Goal: Information Seeking & Learning: Learn about a topic

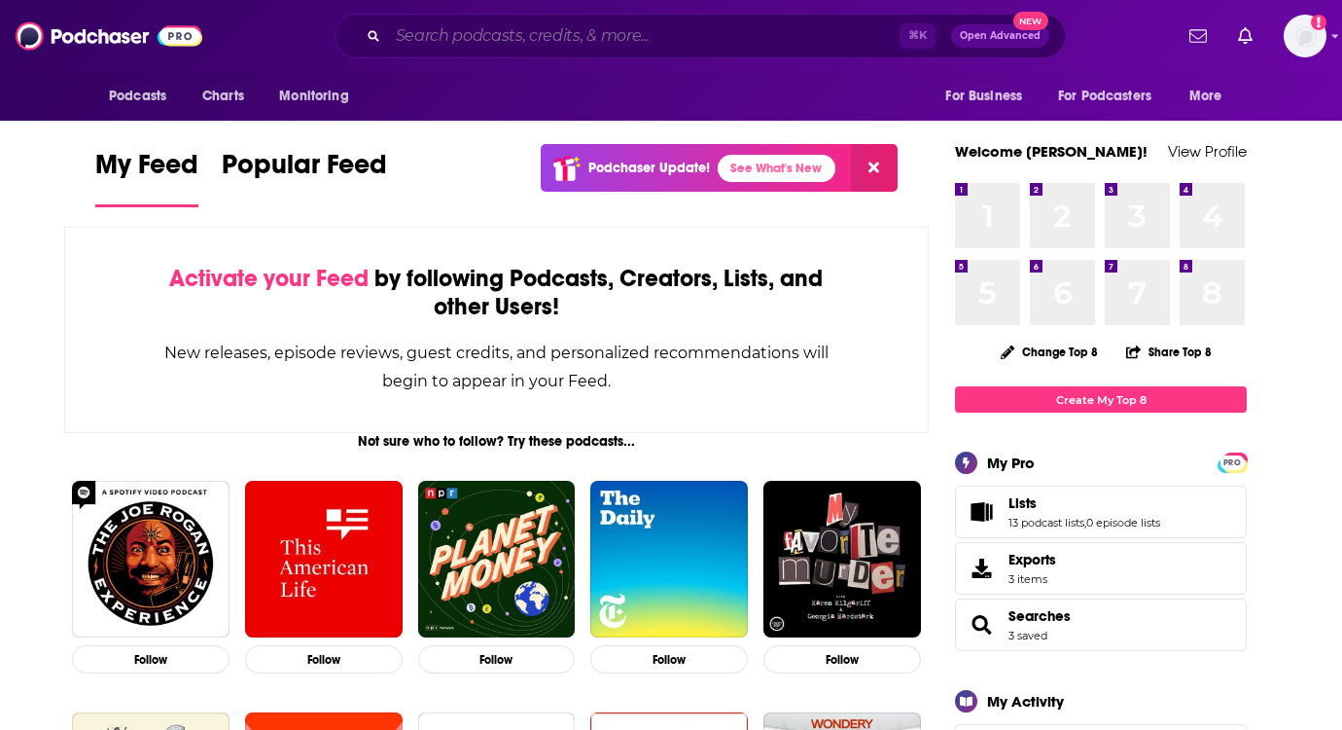
click at [529, 41] on input "Search podcasts, credits, & more..." at bounding box center [644, 35] width 512 height 31
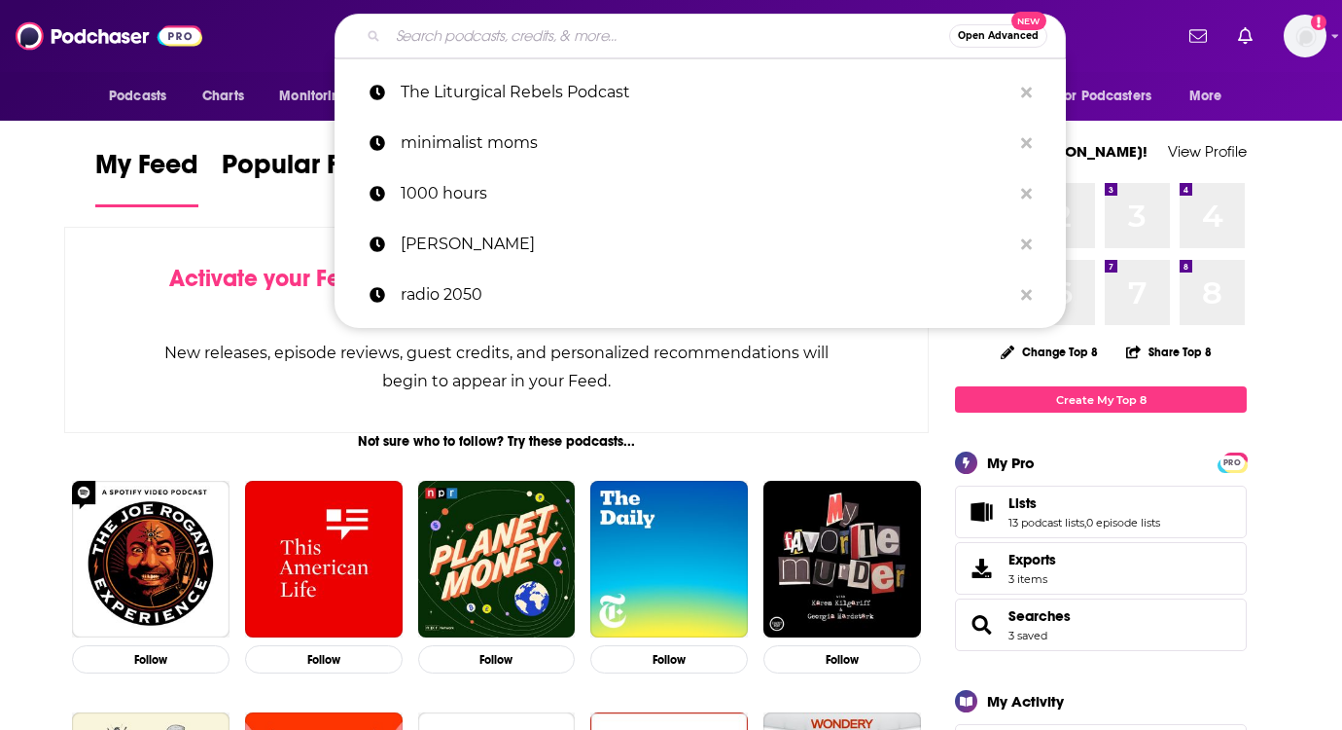
paste input "Common Good Podcast"
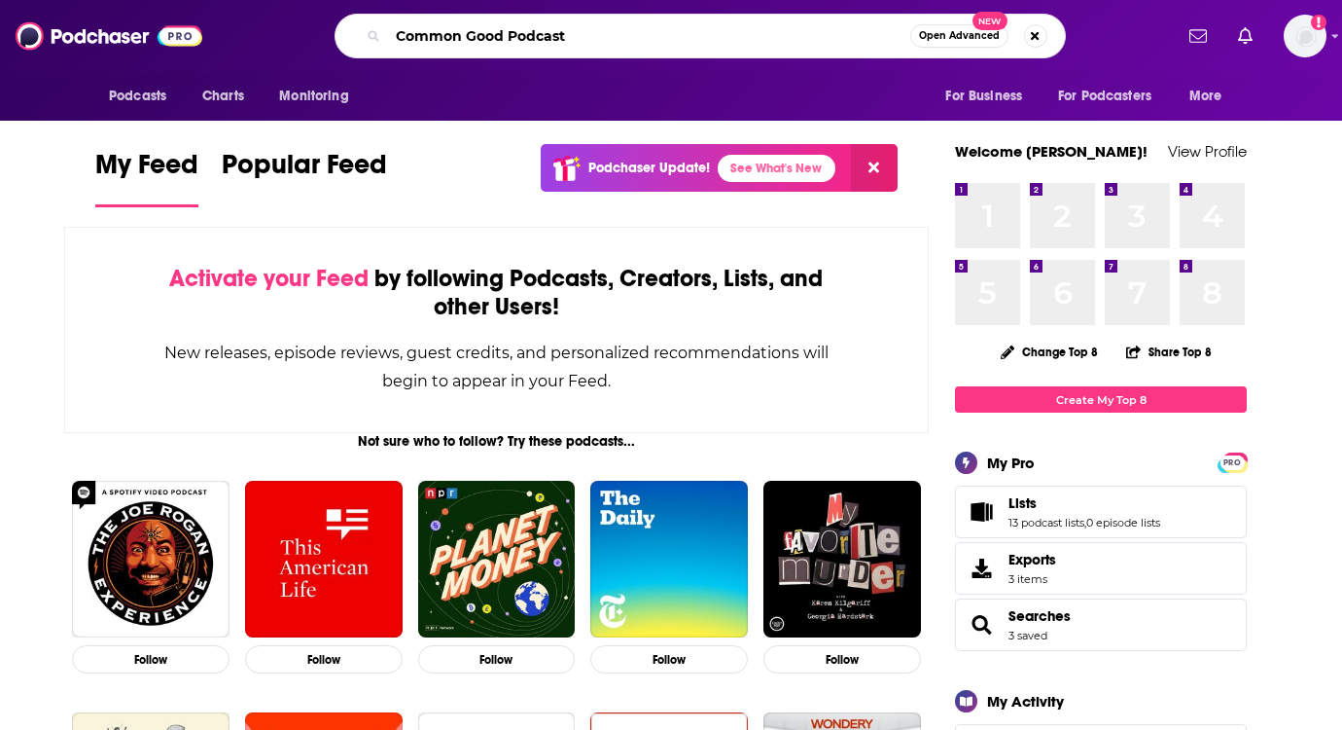
type input "Common Good Podcast"
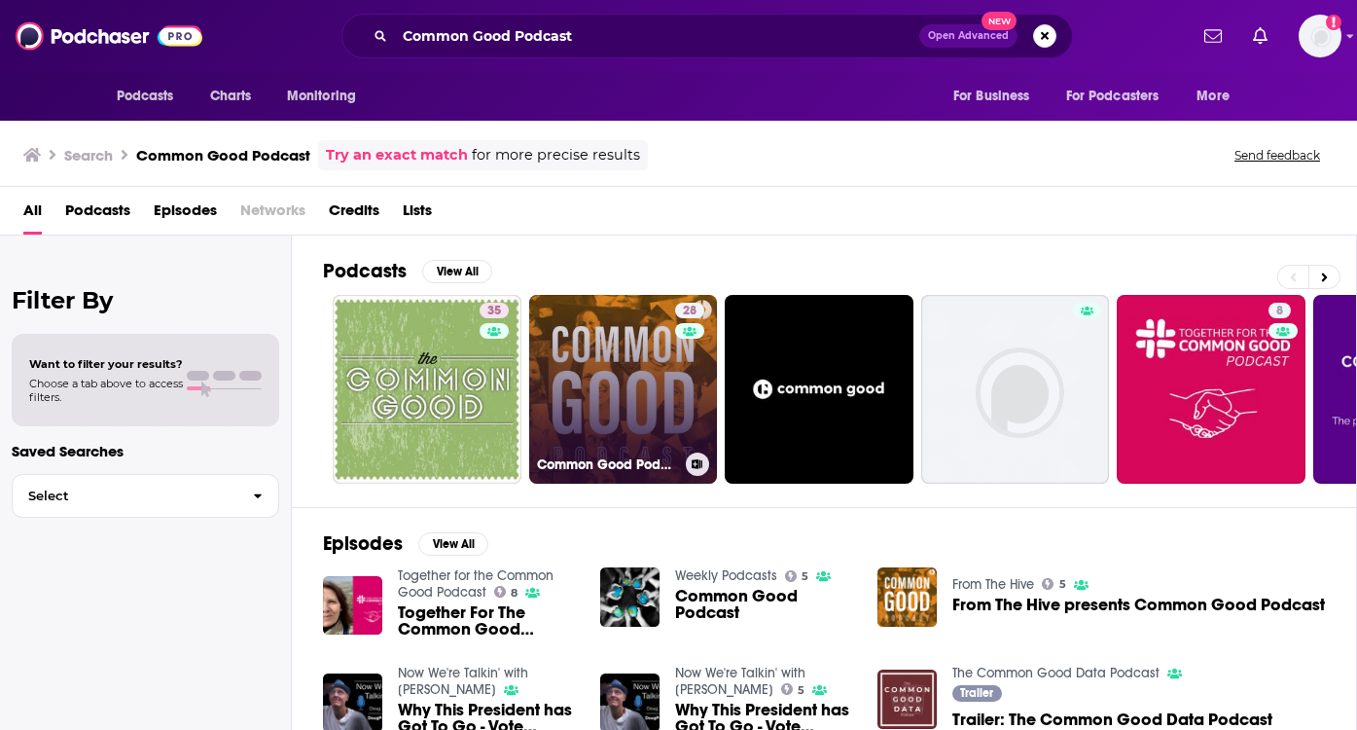
click at [607, 365] on link "28 Common Good Podcast" at bounding box center [623, 389] width 189 height 189
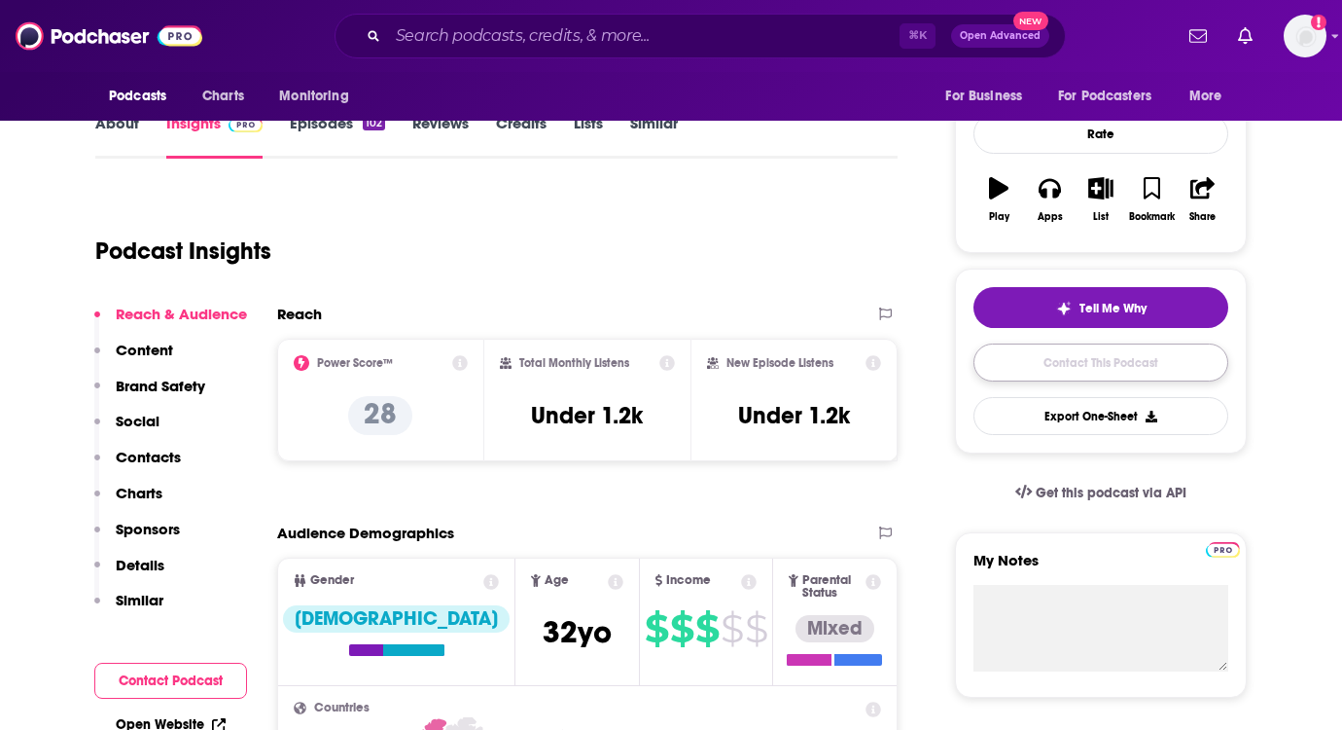
click at [1078, 361] on link "Contact This Podcast" at bounding box center [1101, 362] width 255 height 38
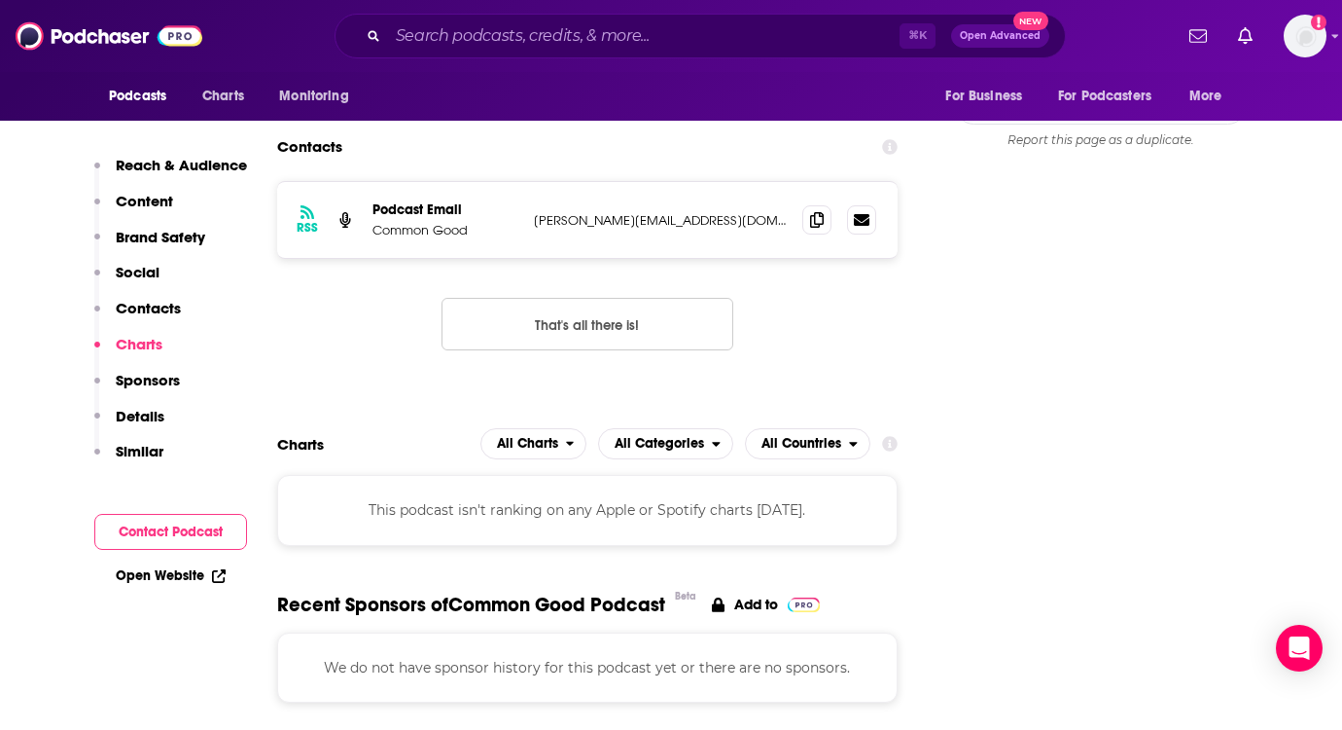
scroll to position [1873, 0]
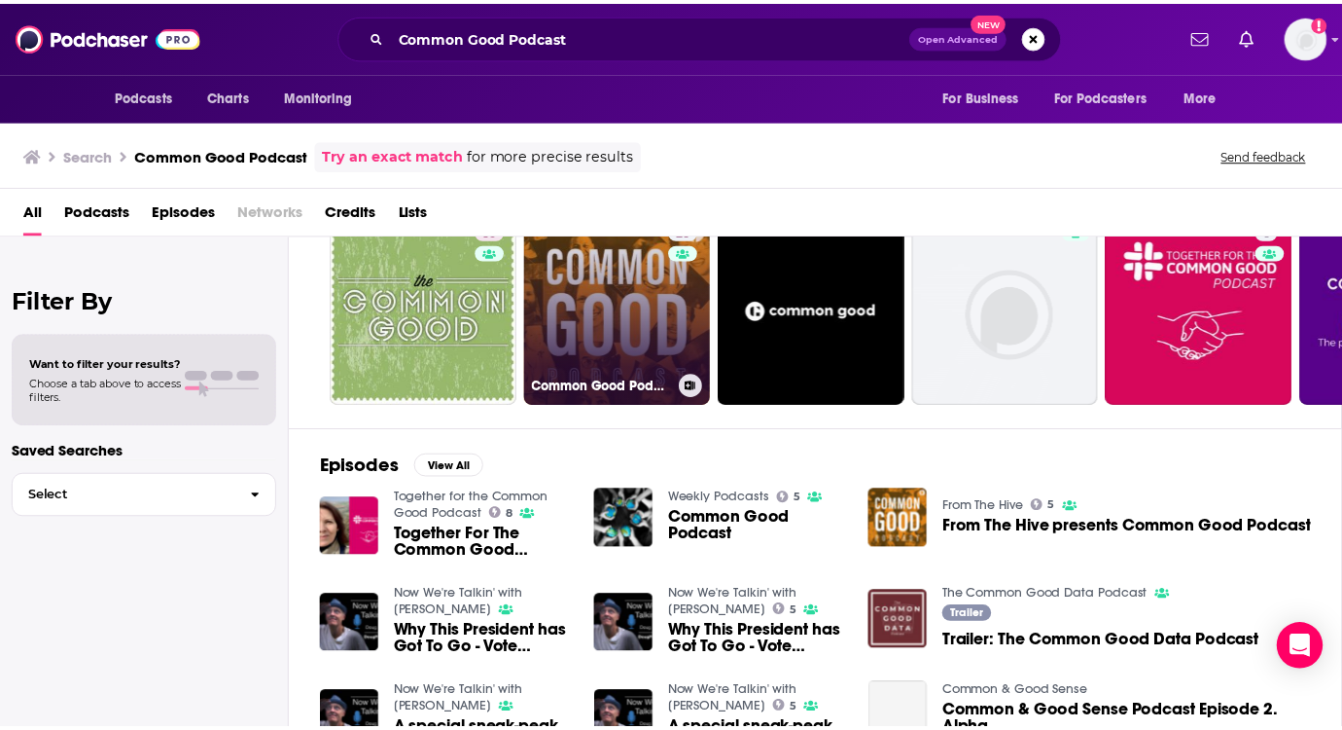
scroll to position [161, 0]
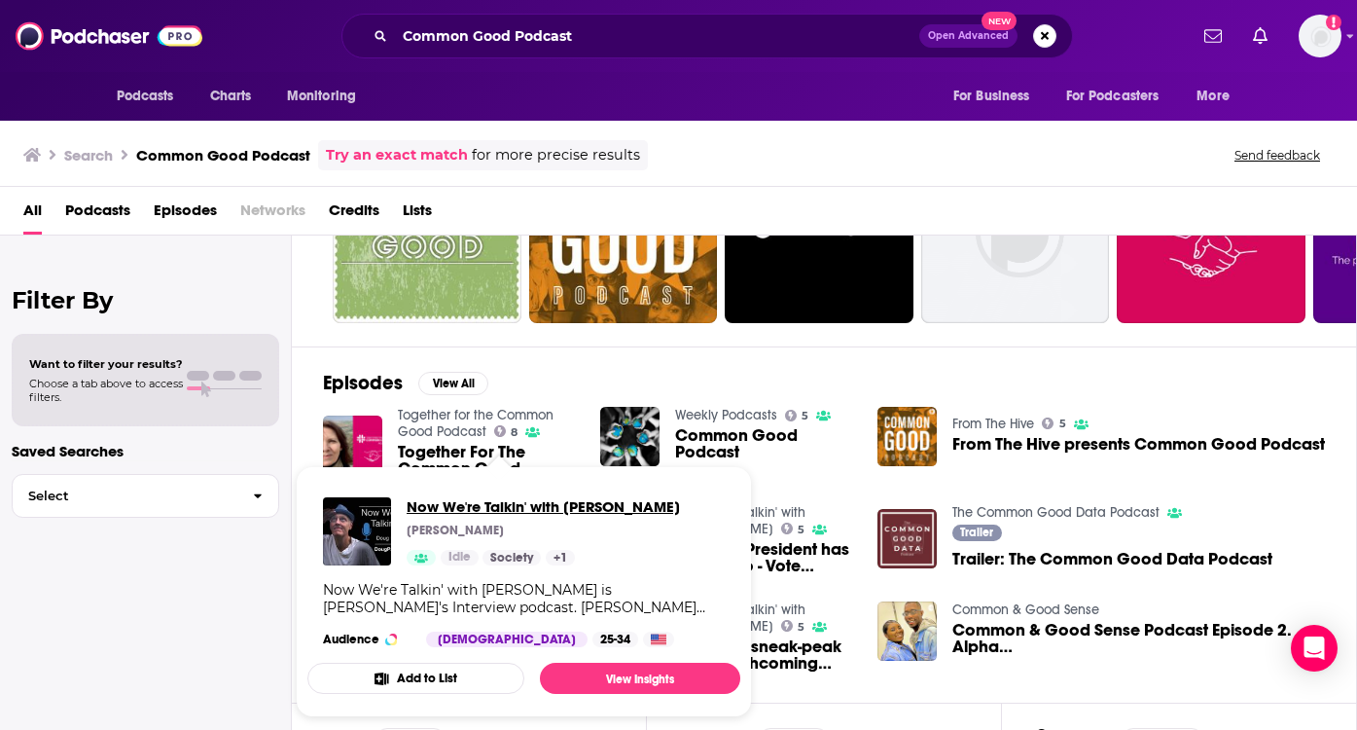
click at [462, 504] on span "Now We're Talkin' with [PERSON_NAME]" at bounding box center [543, 506] width 273 height 18
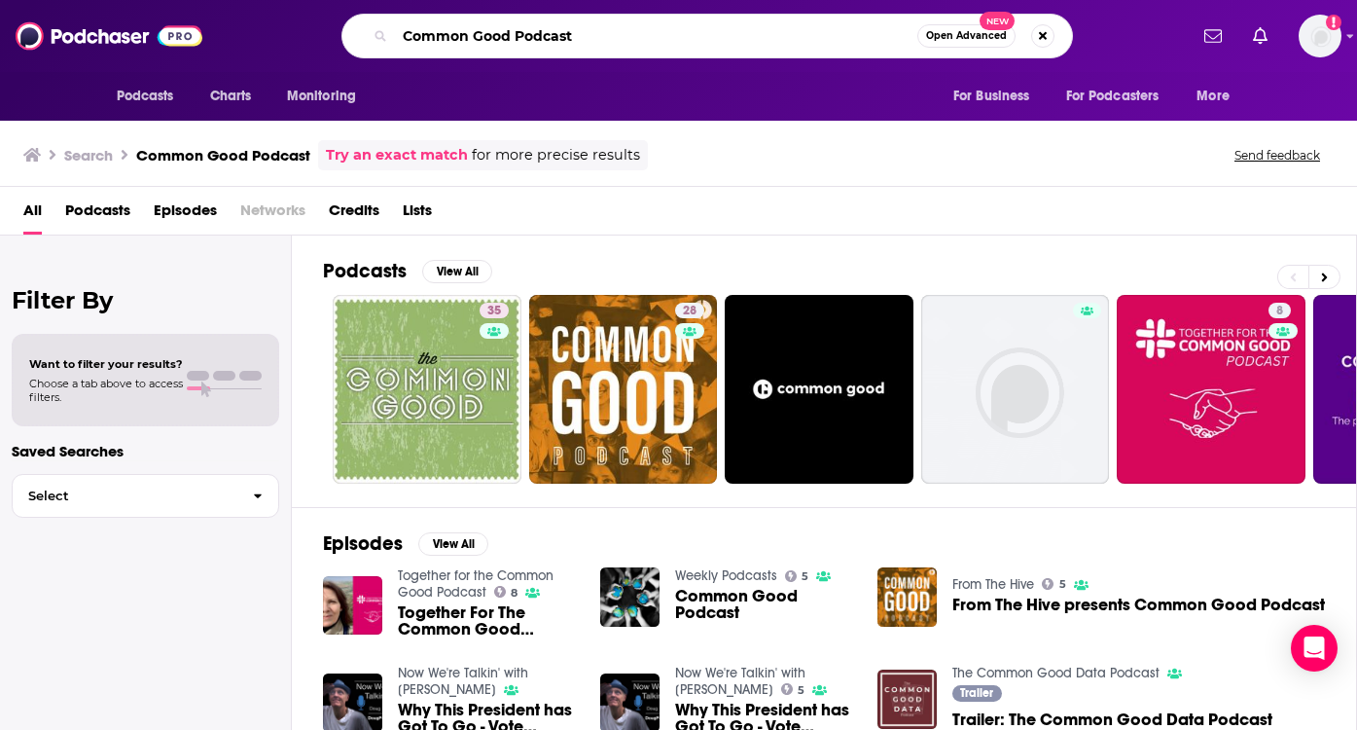
click at [606, 41] on input "Common Good Podcast" at bounding box center [656, 35] width 522 height 31
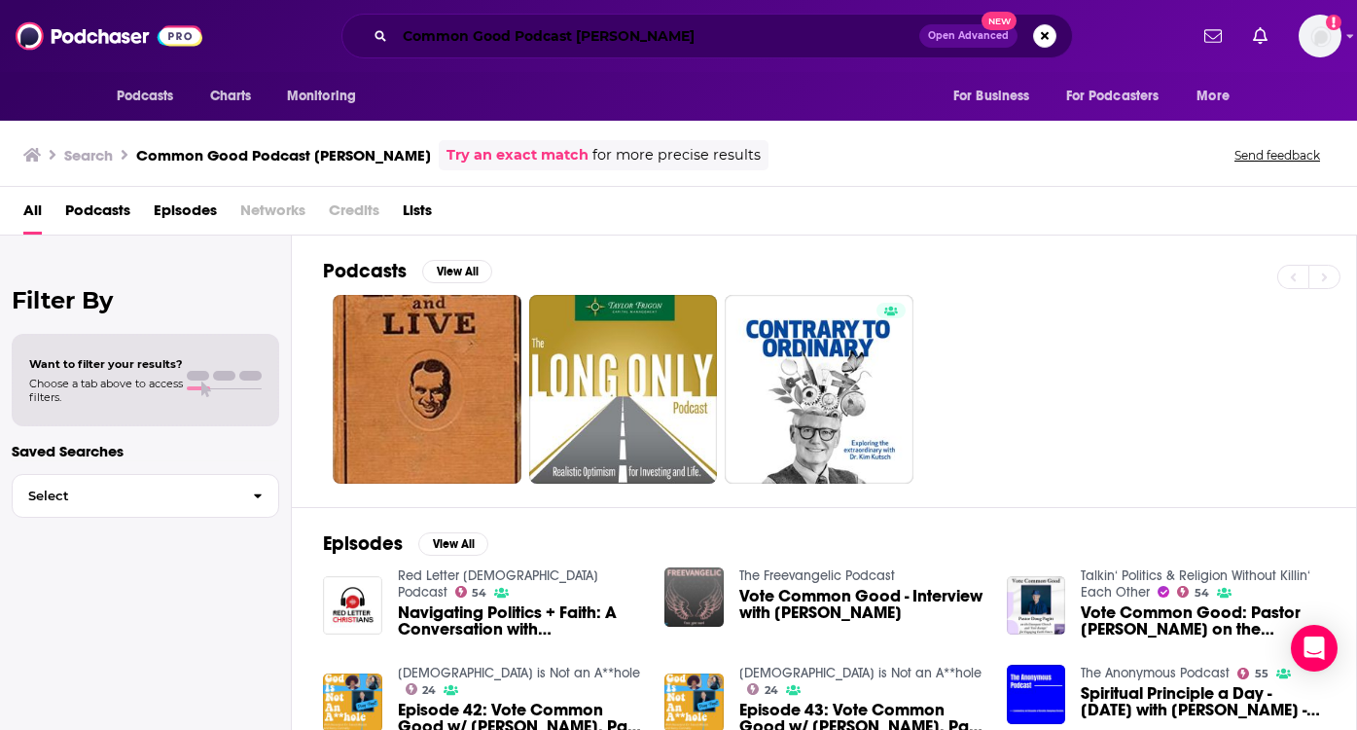
click at [646, 43] on input "Common Good Podcast [PERSON_NAME]" at bounding box center [657, 35] width 524 height 31
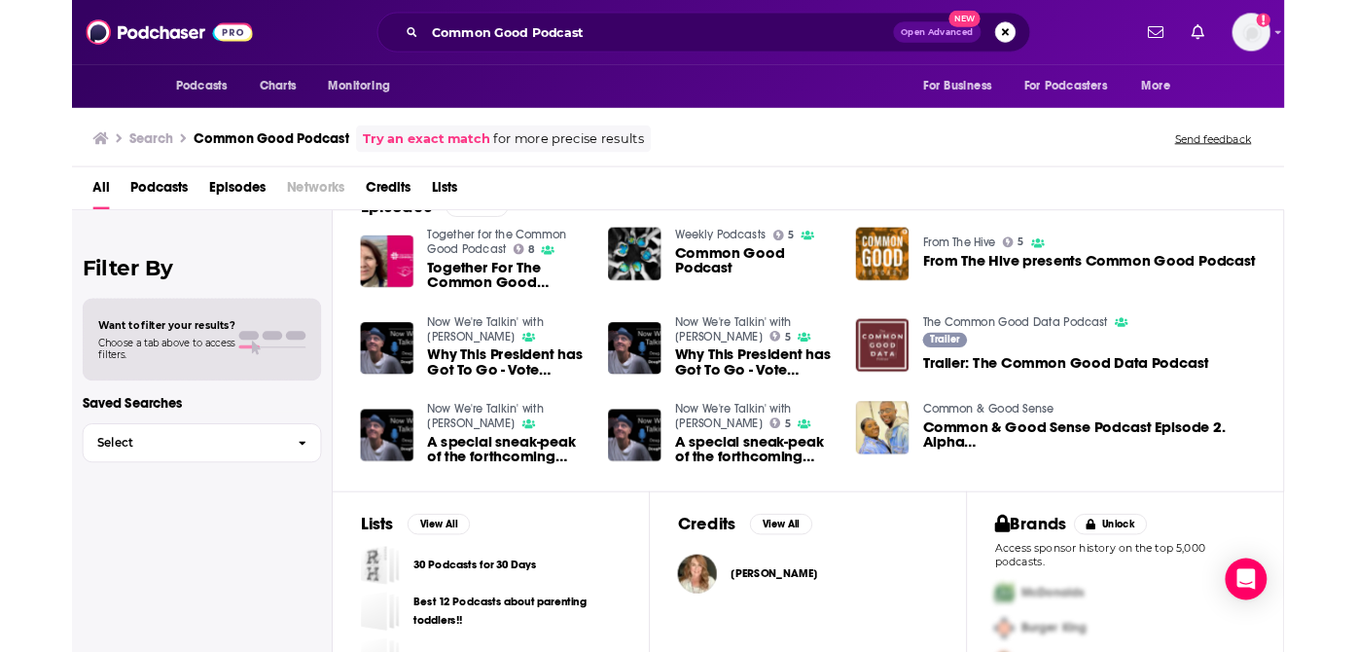
scroll to position [362, 0]
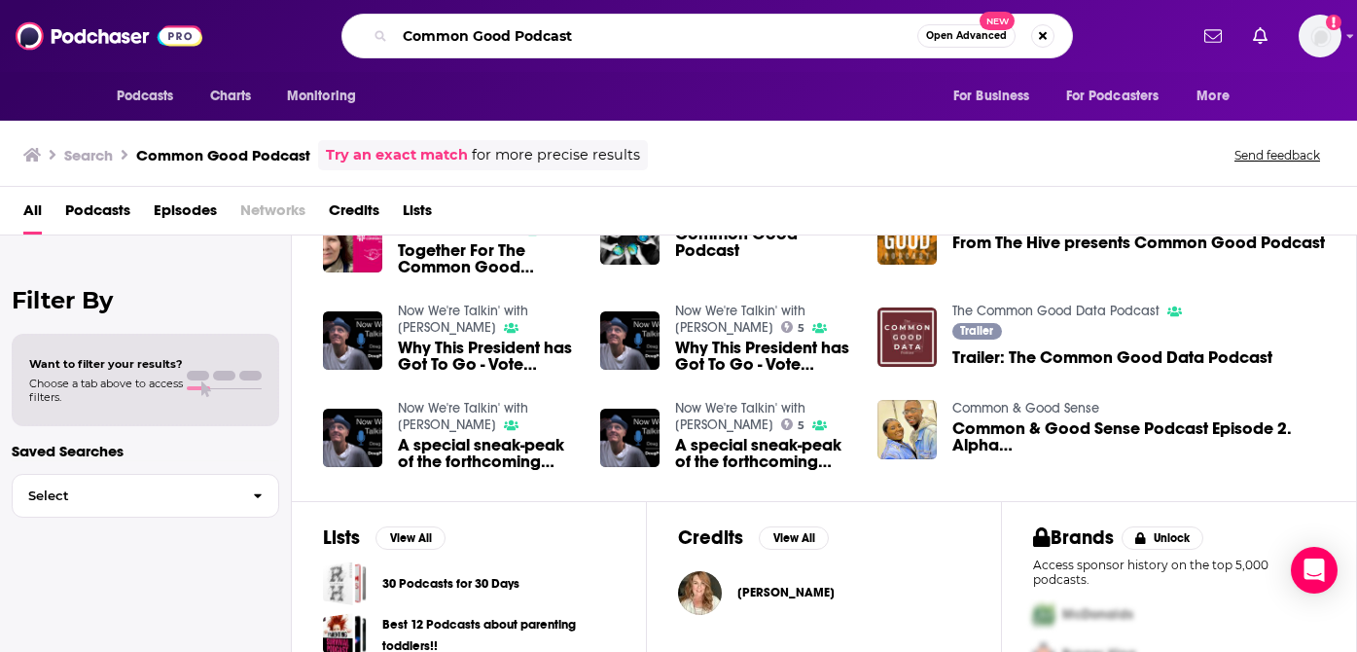
drag, startPoint x: 622, startPoint y: 36, endPoint x: 380, endPoint y: 29, distance: 241.3
click at [380, 29] on div "Common Good Podcast Open Advanced New" at bounding box center [706, 36] width 731 height 45
paste input "Vote Common Good"
type input "Vote Common Good"
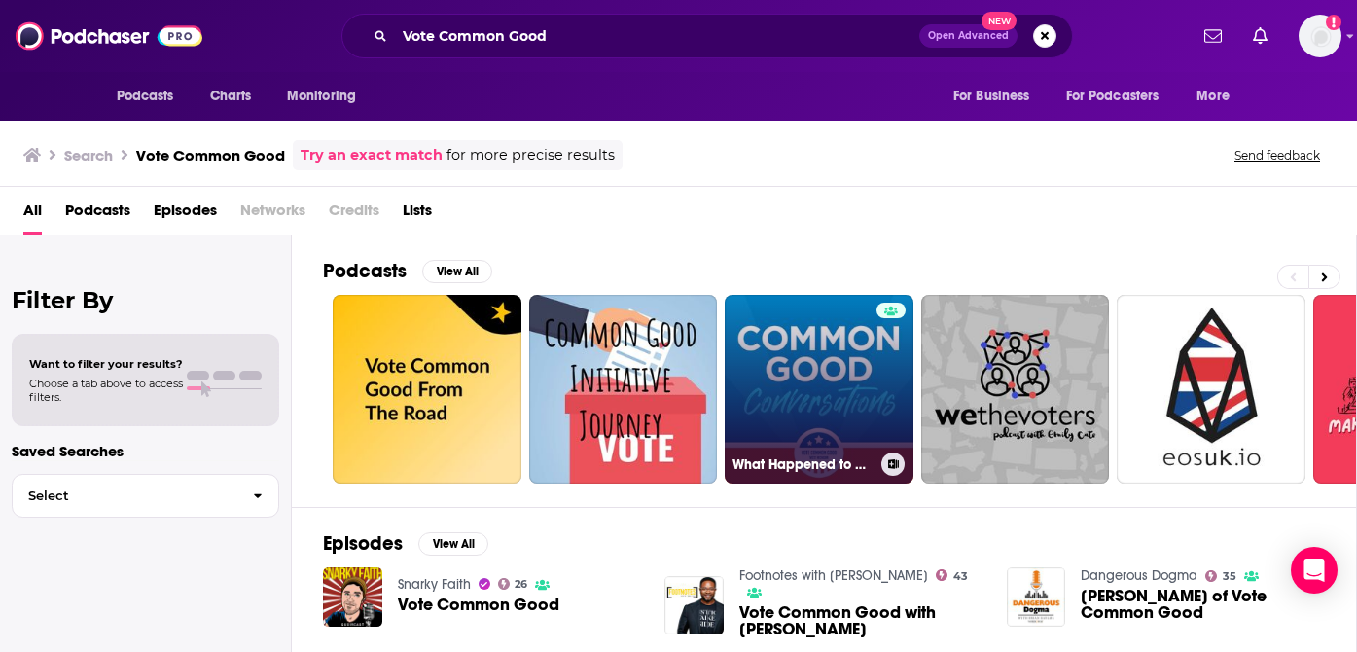
click at [804, 373] on link "What Happened to my Ottawa GOP?! A Voter's Guide for the [DATE] Primary Election" at bounding box center [819, 389] width 189 height 189
